Goal: Task Accomplishment & Management: Complete application form

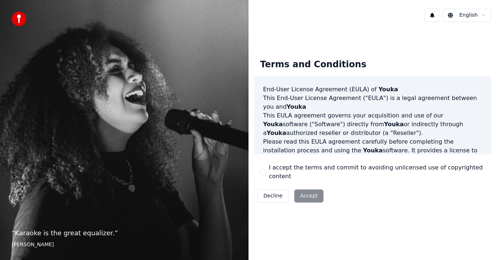
click at [482, 16] on html "“ Karaoke is the great equalizer. ” [PERSON_NAME] [PERSON_NAME] Terms and Condi…" at bounding box center [248, 130] width 497 height 260
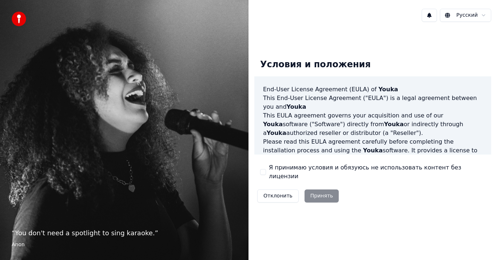
click at [262, 174] on button "Я принимаю условия и обязуюсь не использовать контент без лицензии" at bounding box center [263, 172] width 6 height 6
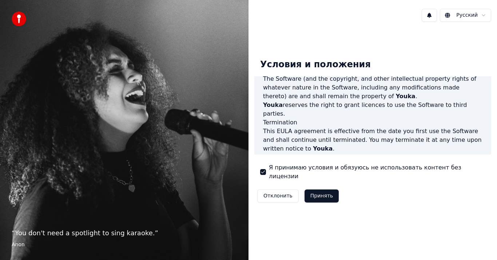
scroll to position [498, 0]
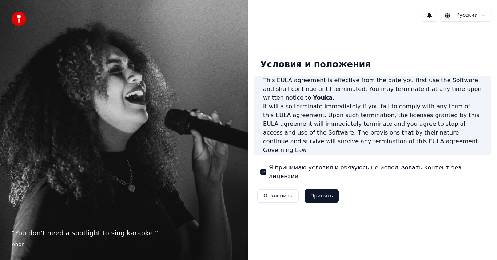
click at [318, 190] on button "Принять" at bounding box center [321, 195] width 35 height 13
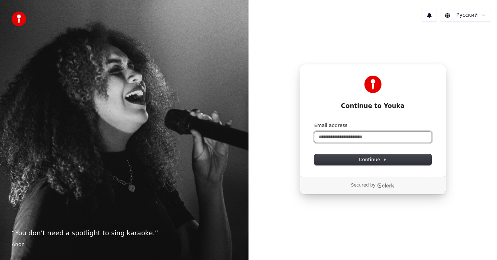
click at [324, 134] on input "Email address" at bounding box center [372, 137] width 117 height 11
type input "*"
click at [314, 122] on button "submit" at bounding box center [314, 122] width 0 height 0
type input "**********"
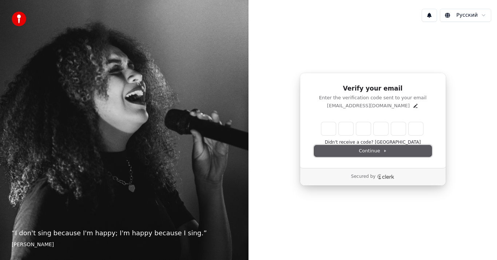
click at [374, 152] on span "Continue" at bounding box center [372, 151] width 28 height 7
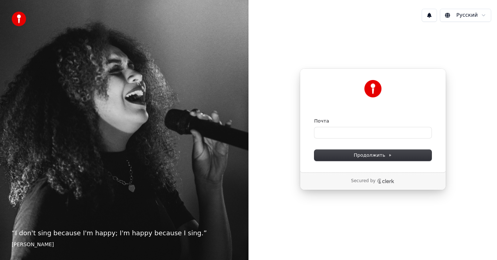
click at [285, 16] on html "“ I don't sing because I'm happy; I'm happy because I sing. ” [PERSON_NAME] Рус…" at bounding box center [248, 130] width 497 height 260
click at [285, 132] on html "“ I don't sing because I'm happy; I'm happy because I sing. ” William James Рус…" at bounding box center [248, 130] width 497 height 260
click at [285, 133] on input "Почта" at bounding box center [372, 132] width 117 height 11
drag, startPoint x: 357, startPoint y: 133, endPoint x: 364, endPoint y: 131, distance: 7.4
click at [285, 133] on input "**********" at bounding box center [372, 132] width 117 height 11
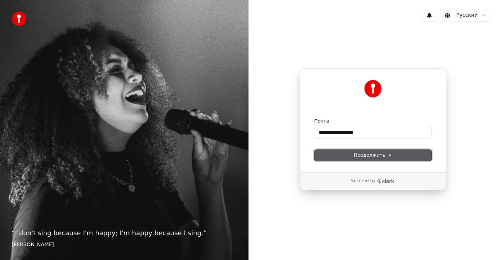
click at [285, 156] on span "Продолжить" at bounding box center [372, 155] width 38 height 7
type input "**********"
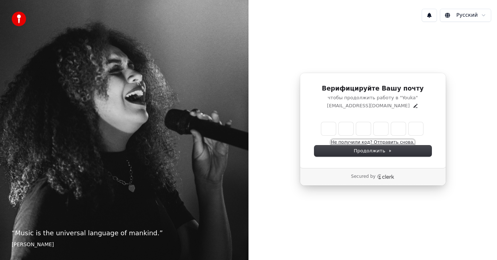
click at [285, 142] on button "Не получили код? Отправить снова." at bounding box center [372, 143] width 83 height 6
click at [285, 69] on div "Верифицируйте Вашу почту чтобы продолжить работу в "Youka" moonlion@yandex.com …" at bounding box center [372, 129] width 248 height 203
